Goal: Navigation & Orientation: Find specific page/section

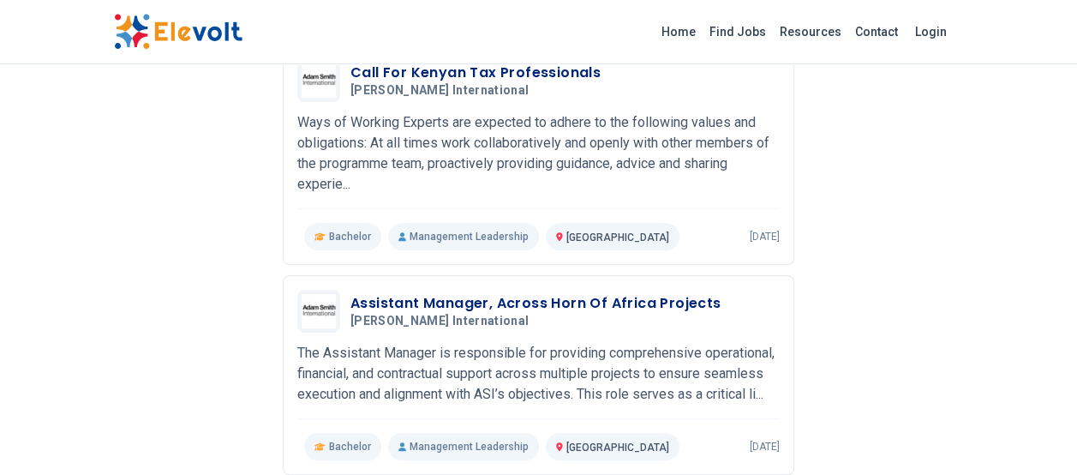
scroll to position [2, 0]
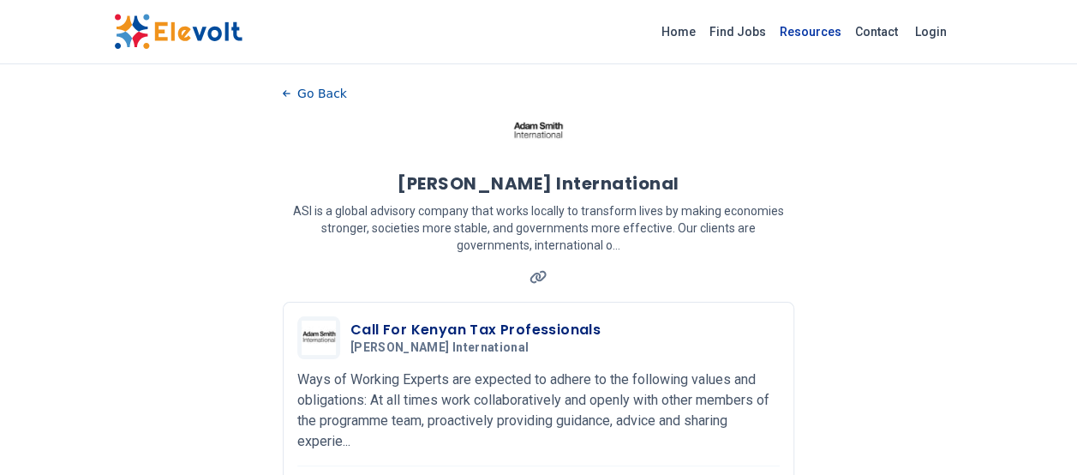
click at [824, 33] on link "Resources" at bounding box center [810, 31] width 75 height 27
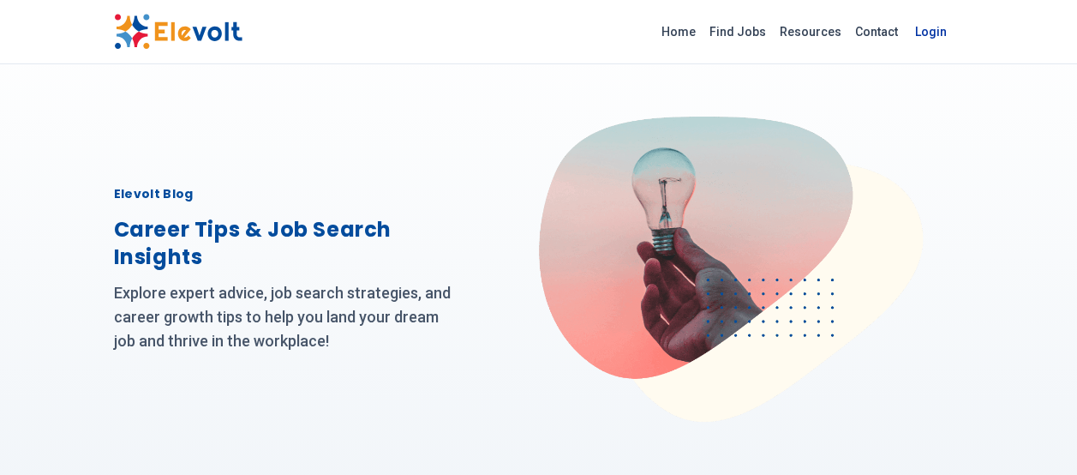
click at [935, 30] on link "Login" at bounding box center [931, 32] width 52 height 34
